Goal: Navigation & Orientation: Understand site structure

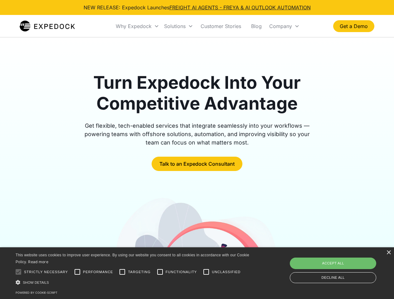
click at [138, 26] on div "Why Expedock" at bounding box center [134, 26] width 36 height 6
click at [178, 26] on div "Solutions" at bounding box center [175, 26] width 22 height 6
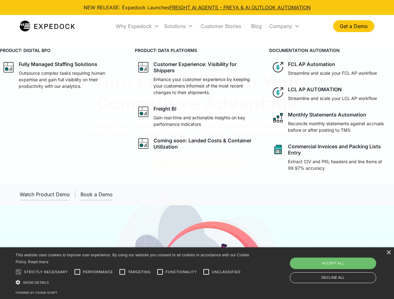
click at [284, 26] on div "Company" at bounding box center [280, 26] width 23 height 6
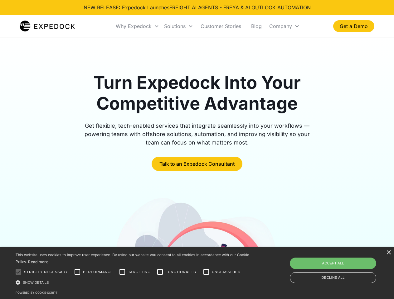
click at [18, 272] on div at bounding box center [18, 272] width 12 height 12
click at [77, 272] on input "Performance" at bounding box center [77, 272] width 12 height 12
checkbox input "true"
click at [122, 272] on input "Targeting" at bounding box center [122, 272] width 12 height 12
checkbox input "true"
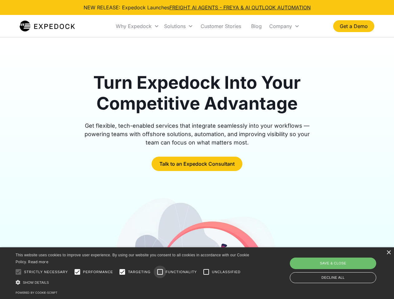
click at [160, 272] on input "Functionality" at bounding box center [160, 272] width 12 height 12
checkbox input "true"
click at [206, 272] on input "Unclassified" at bounding box center [206, 272] width 12 height 12
checkbox input "true"
click at [133, 283] on div "Show details Hide details" at bounding box center [134, 282] width 236 height 7
